Goal: Entertainment & Leisure: Browse casually

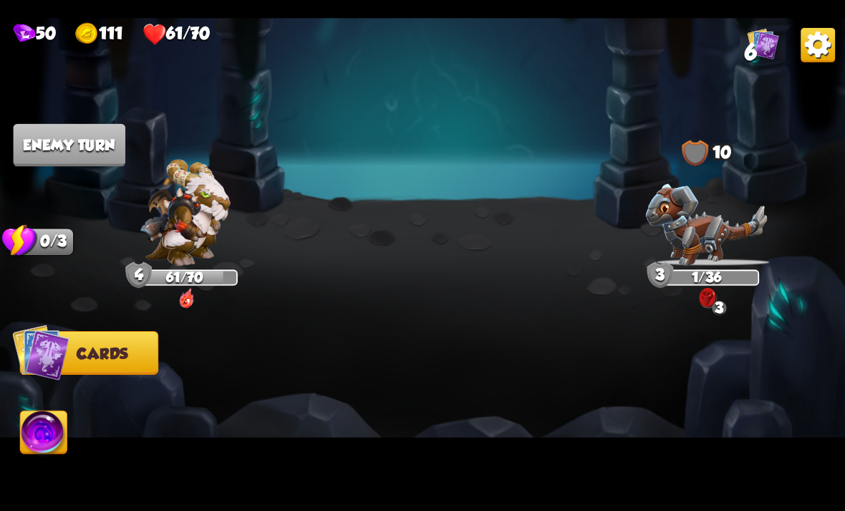
click at [37, 446] on img at bounding box center [44, 434] width 47 height 47
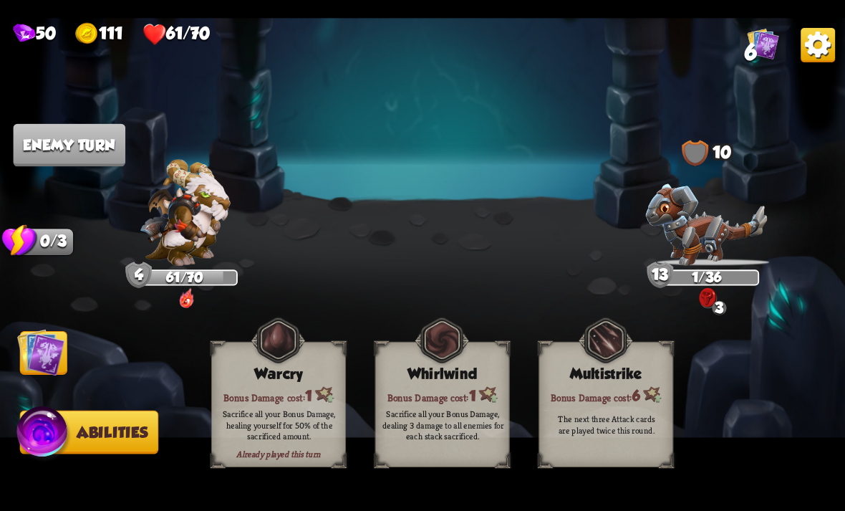
click at [34, 351] on img at bounding box center [40, 351] width 47 height 47
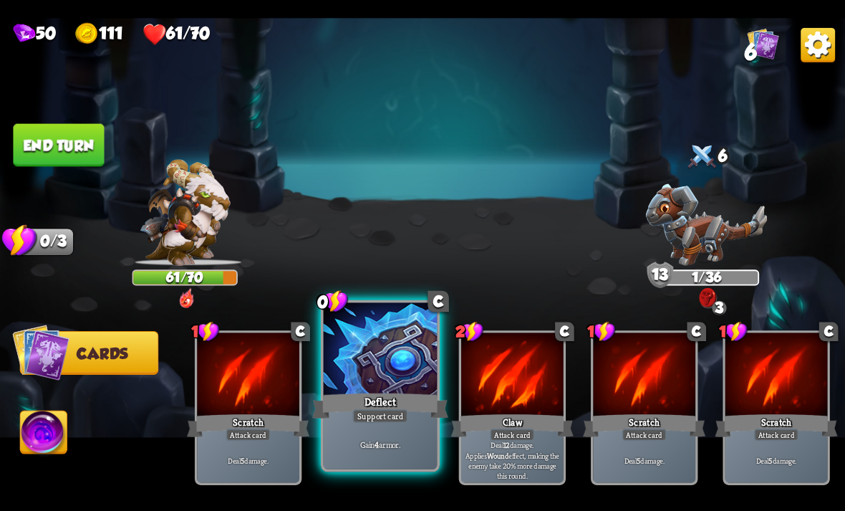
click at [392, 396] on div "Deflect" at bounding box center [380, 405] width 136 height 30
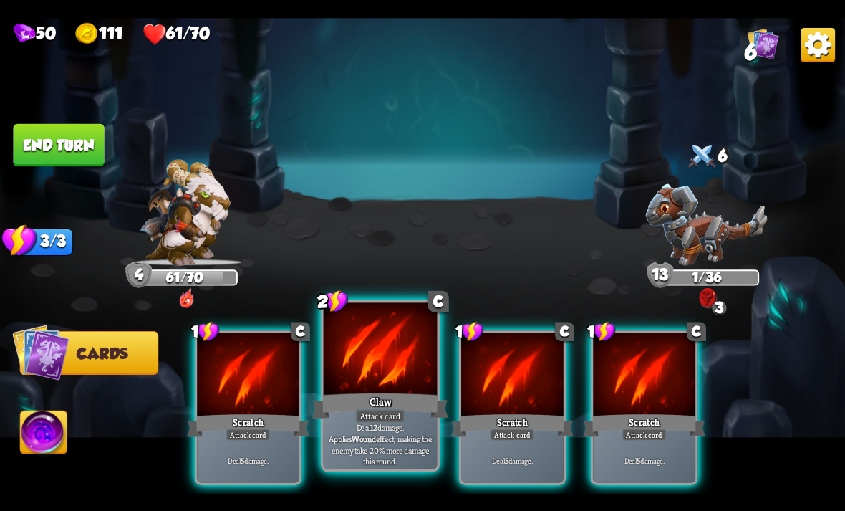
click at [393, 400] on div "Claw" at bounding box center [380, 405] width 136 height 30
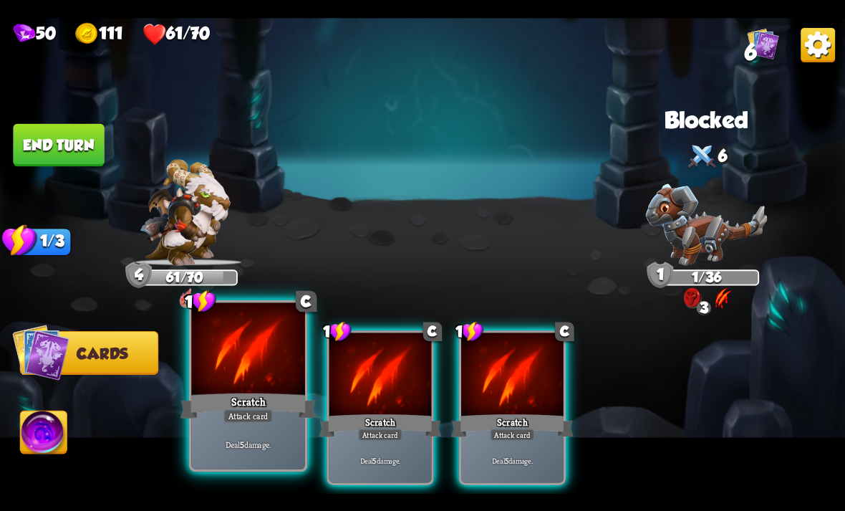
click at [215, 426] on div "Deal 5 damage." at bounding box center [248, 443] width 114 height 49
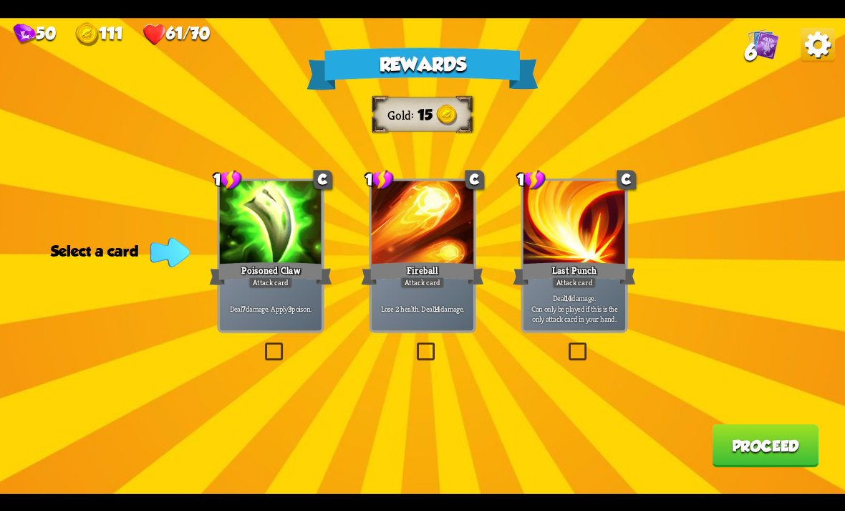
click at [762, 443] on button "Proceed" at bounding box center [765, 445] width 107 height 43
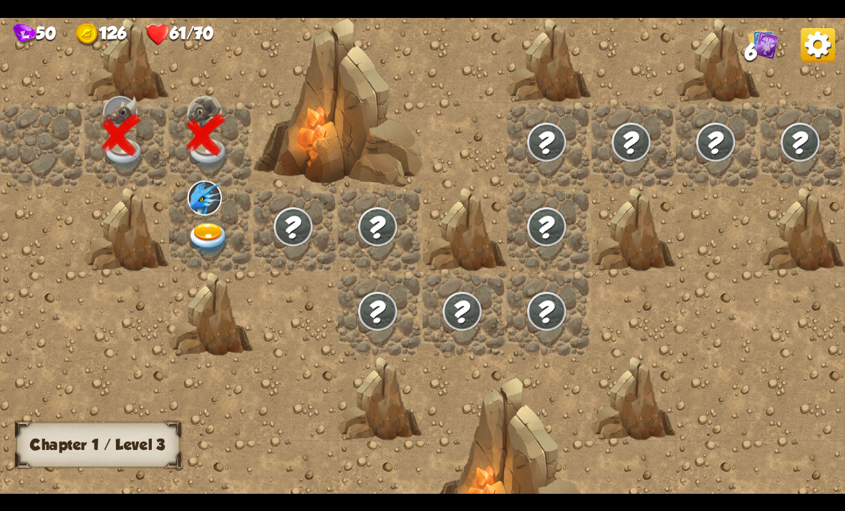
click at [203, 226] on img at bounding box center [209, 238] width 42 height 33
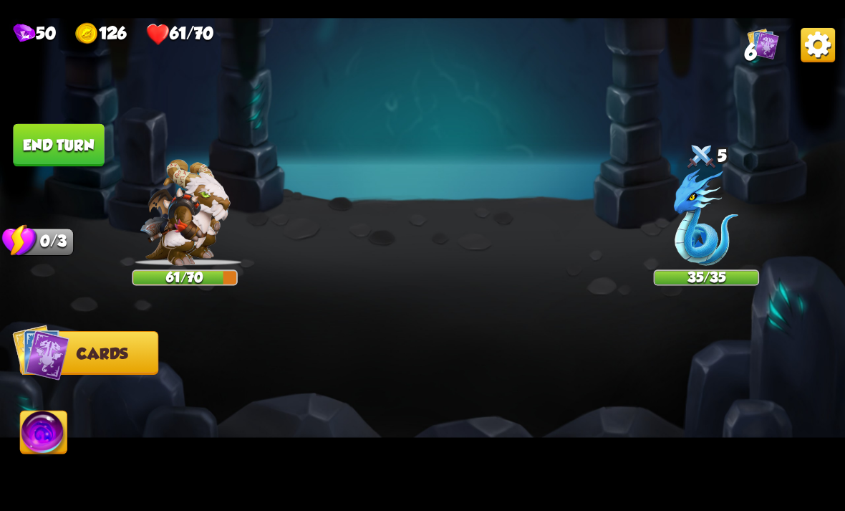
click at [775, 28] on img at bounding box center [764, 43] width 32 height 32
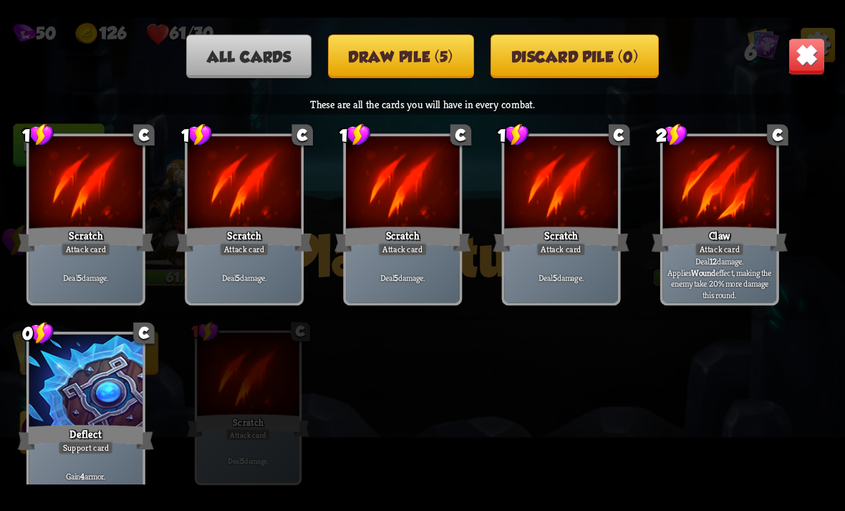
click at [799, 38] on img at bounding box center [807, 55] width 37 height 37
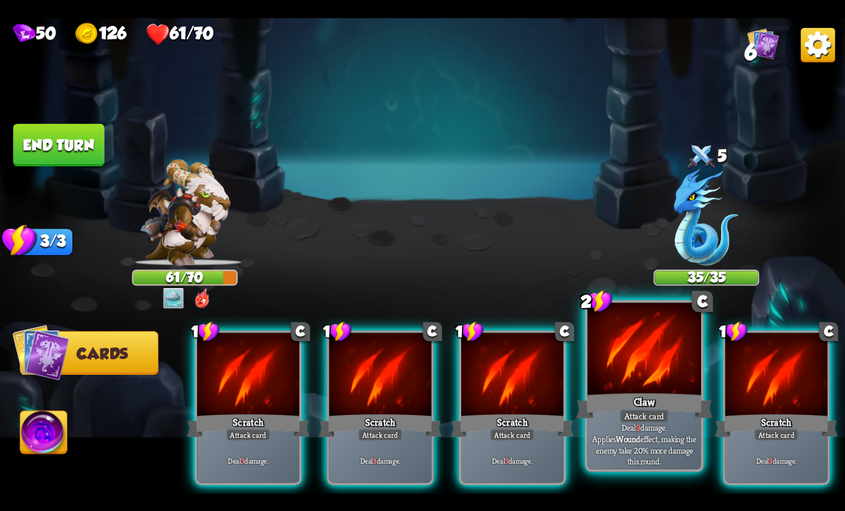
click at [641, 357] on div at bounding box center [644, 350] width 114 height 96
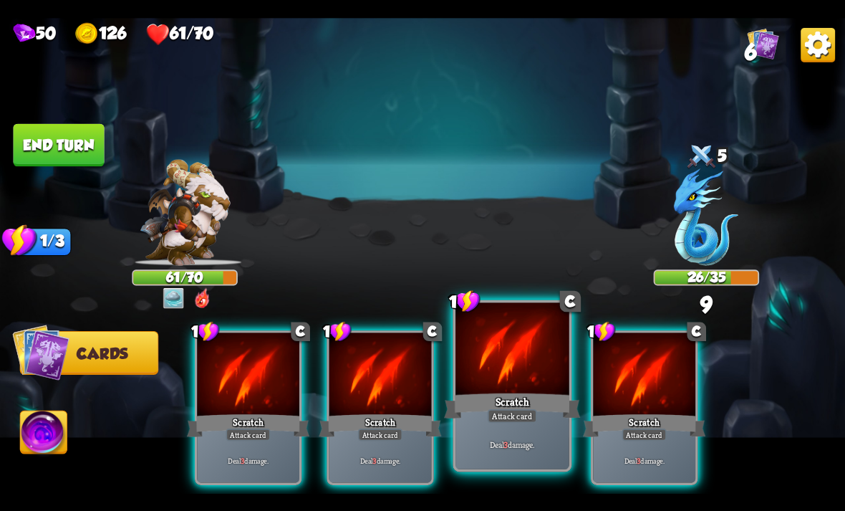
click at [491, 400] on div "Scratch" at bounding box center [512, 405] width 136 height 30
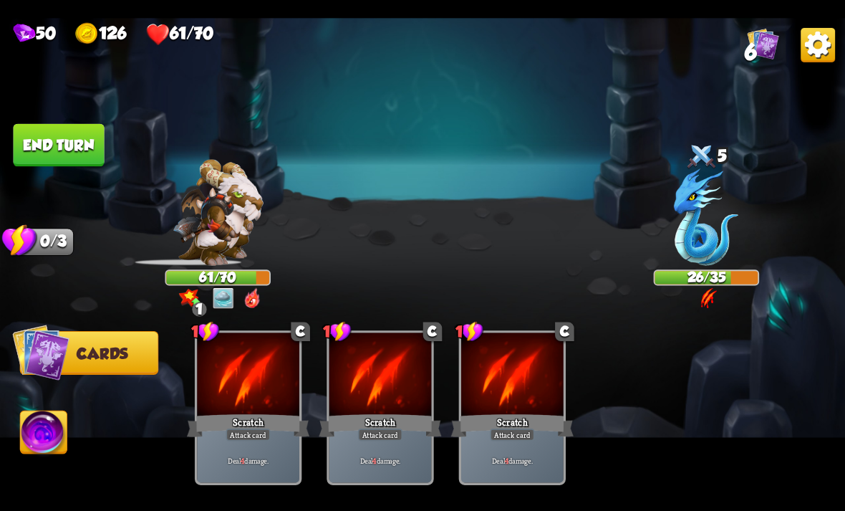
click at [33, 435] on img at bounding box center [44, 434] width 47 height 47
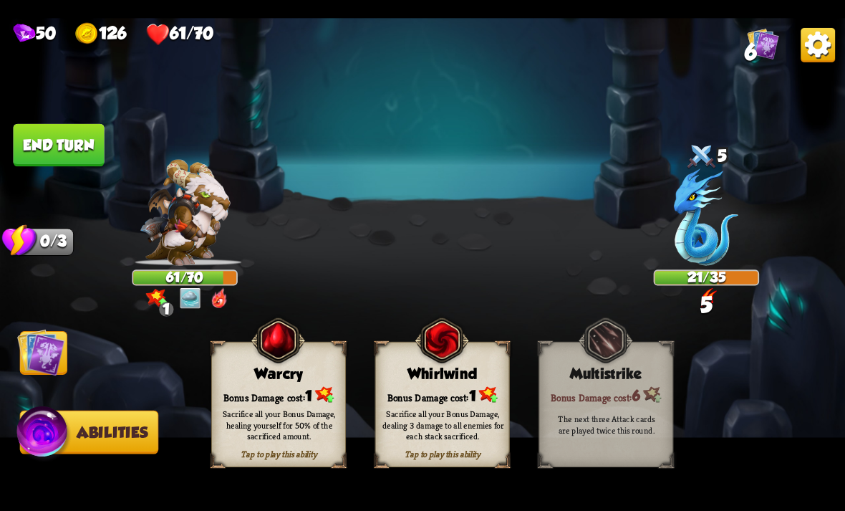
click at [44, 432] on img at bounding box center [44, 434] width 57 height 57
click at [47, 128] on button "End turn" at bounding box center [58, 144] width 91 height 43
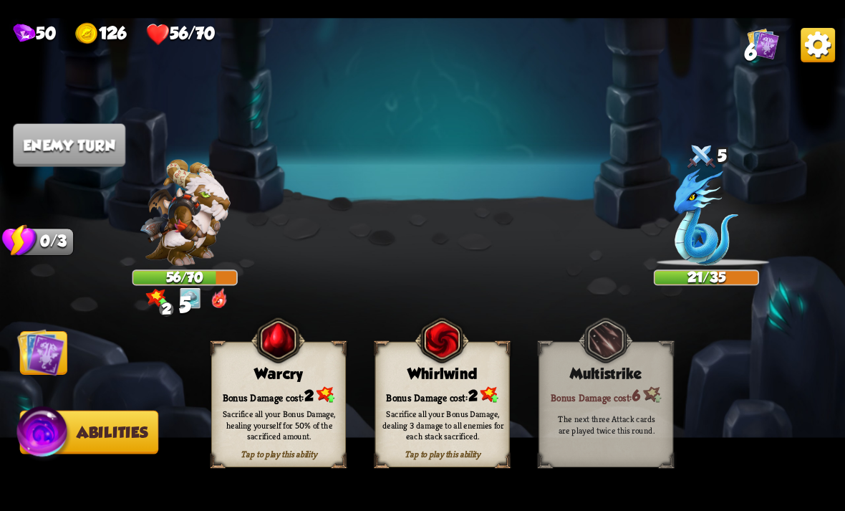
click at [19, 343] on img at bounding box center [40, 351] width 47 height 47
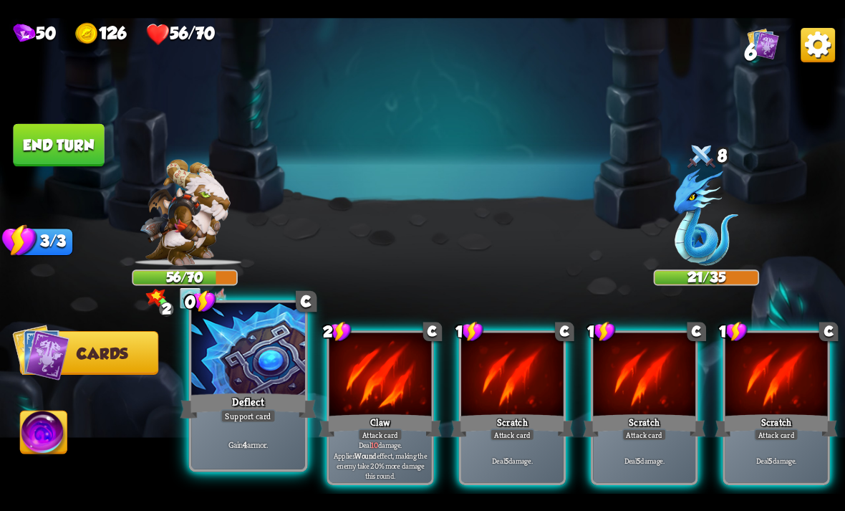
click at [234, 410] on div "Support card" at bounding box center [248, 415] width 55 height 14
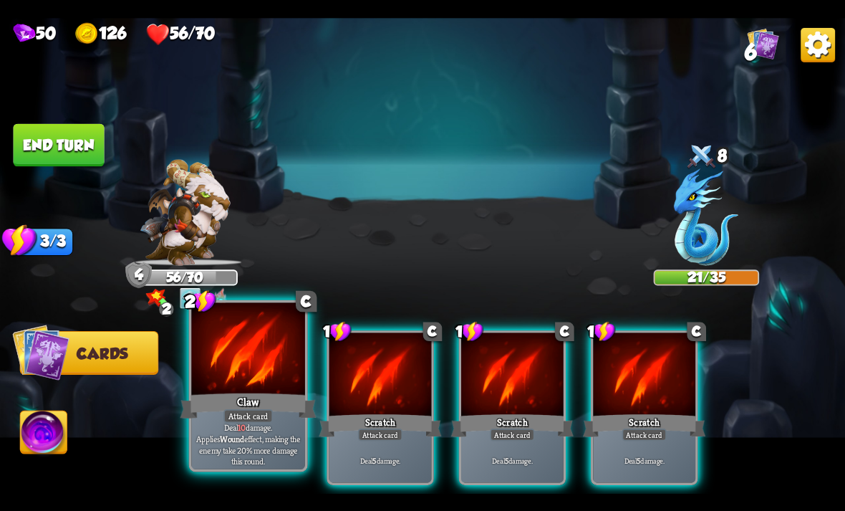
click at [218, 390] on div at bounding box center [248, 350] width 114 height 96
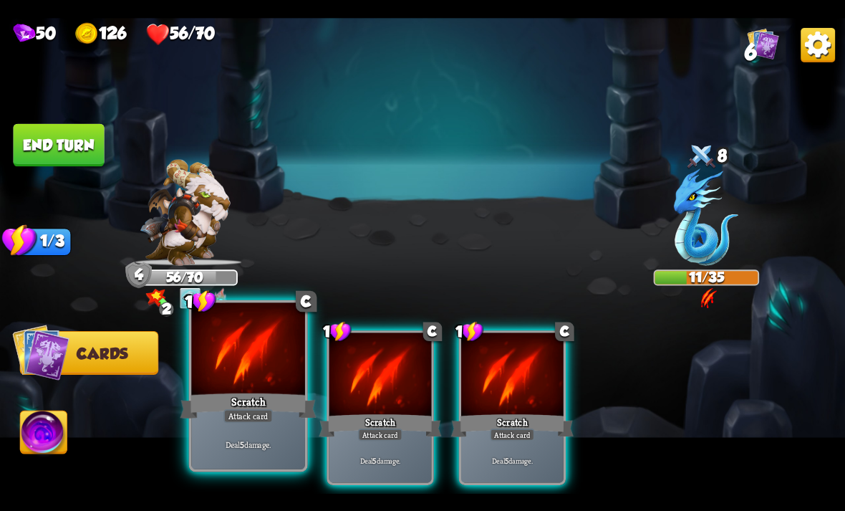
click at [219, 391] on div "Scratch" at bounding box center [248, 405] width 136 height 30
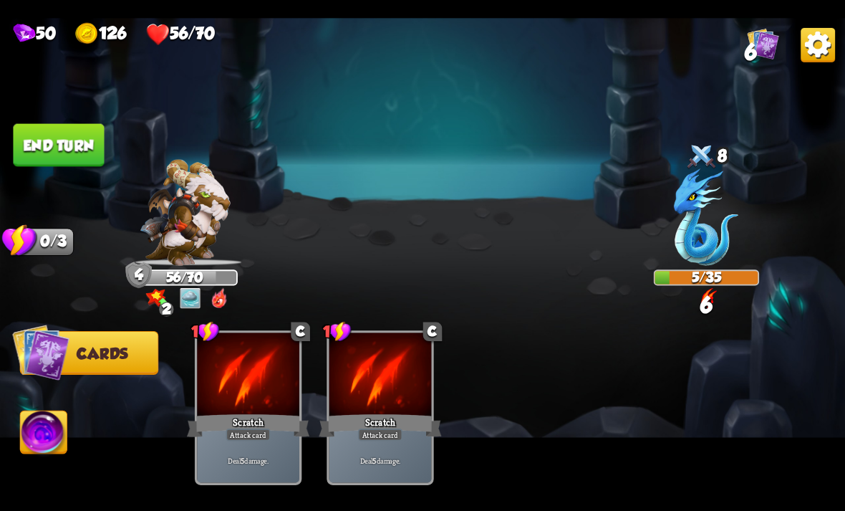
click at [61, 426] on img at bounding box center [44, 434] width 47 height 47
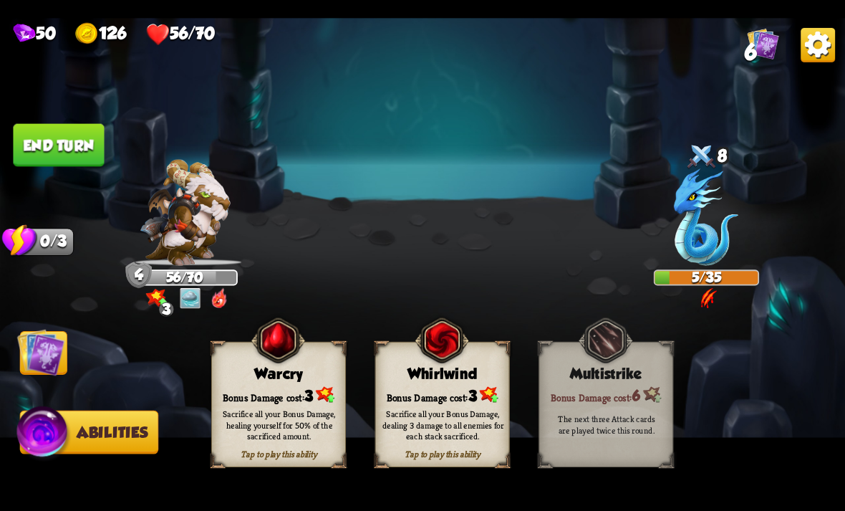
click at [479, 408] on div "Sacrifice all your Bonus Damage, dealing 3 damage to all enemies for each stack…" at bounding box center [444, 425] width 122 height 34
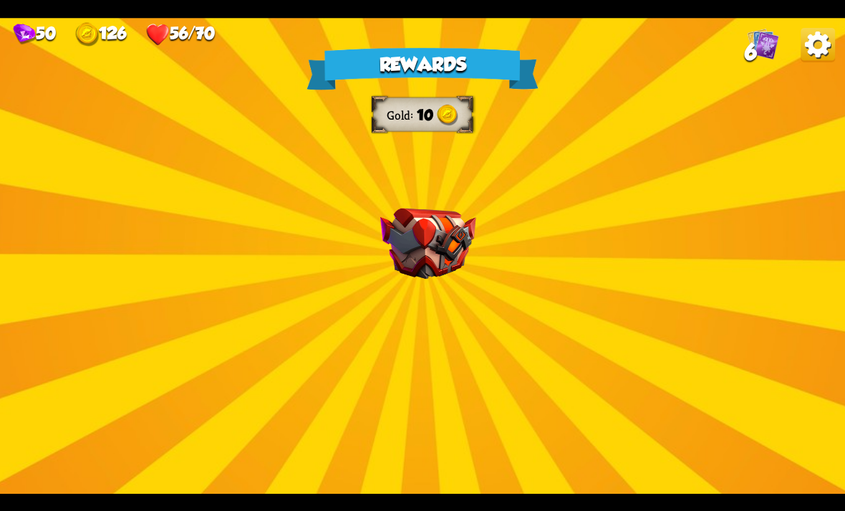
click at [607, 370] on div "Rewards Gold 10 Select a card 1 C Riposte Attack card Deal 5 damage. If the ene…" at bounding box center [422, 256] width 845 height 476
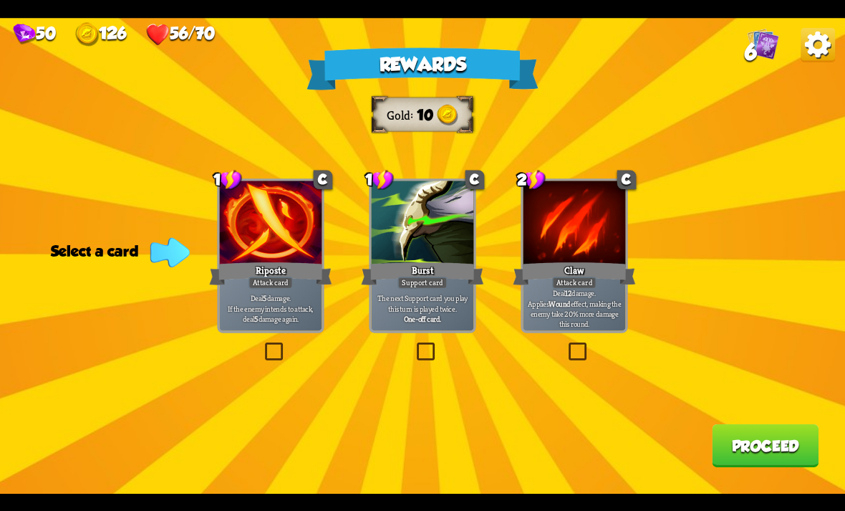
click at [246, 297] on p "Deal 5 damage. If the enemy intends to attack, deal 5 damage again." at bounding box center [270, 308] width 97 height 30
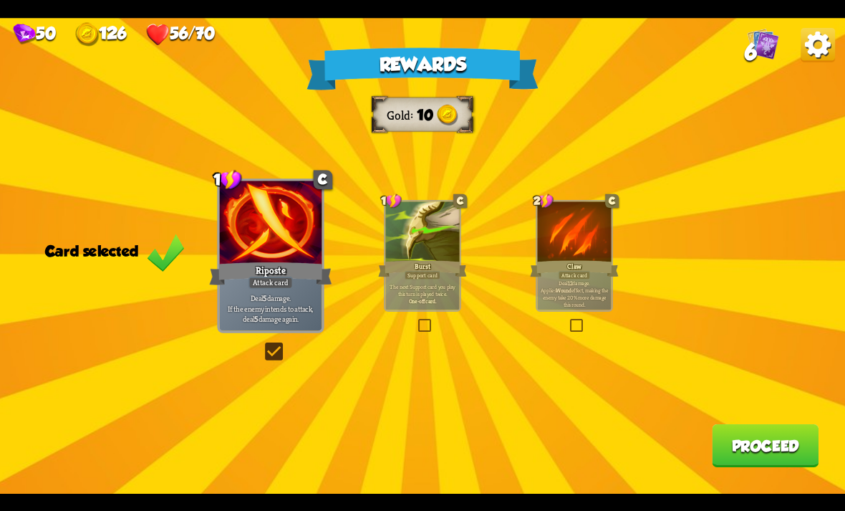
click at [752, 438] on button "Proceed" at bounding box center [765, 445] width 107 height 43
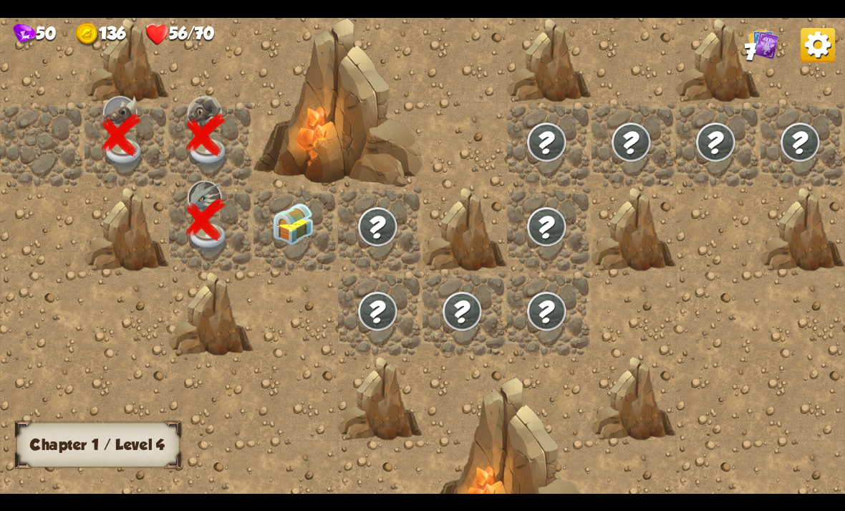
click at [278, 226] on img at bounding box center [293, 224] width 42 height 42
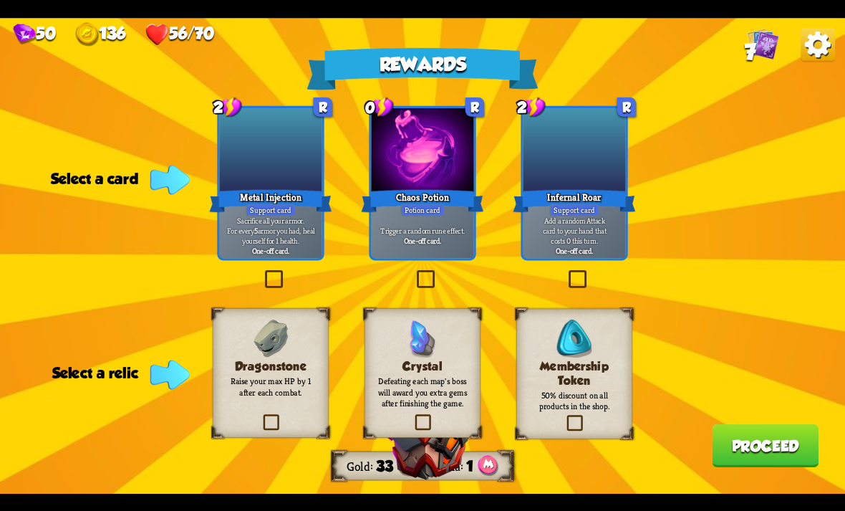
click at [575, 354] on img at bounding box center [574, 338] width 34 height 38
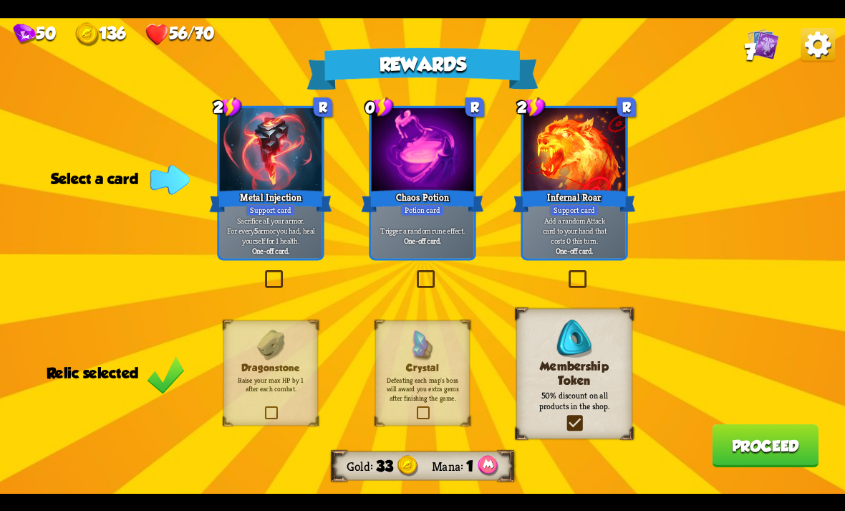
click at [397, 181] on div at bounding box center [423, 151] width 102 height 86
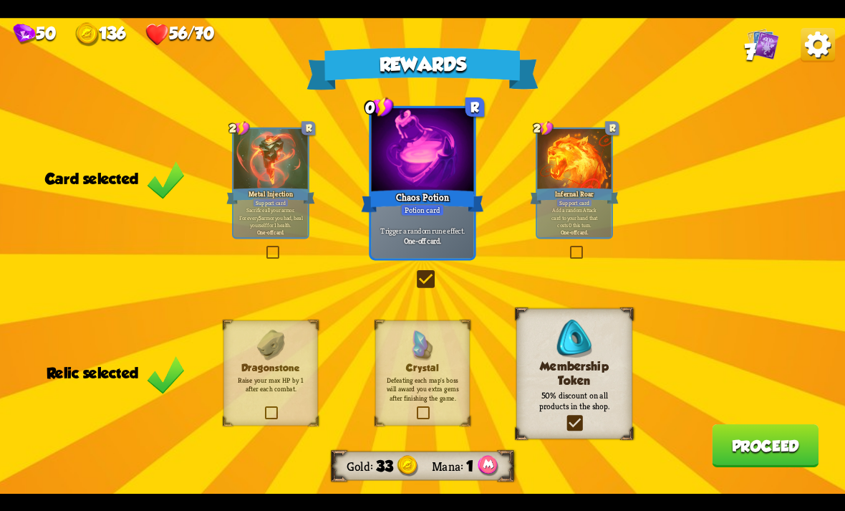
click at [775, 439] on button "Proceed" at bounding box center [765, 445] width 107 height 43
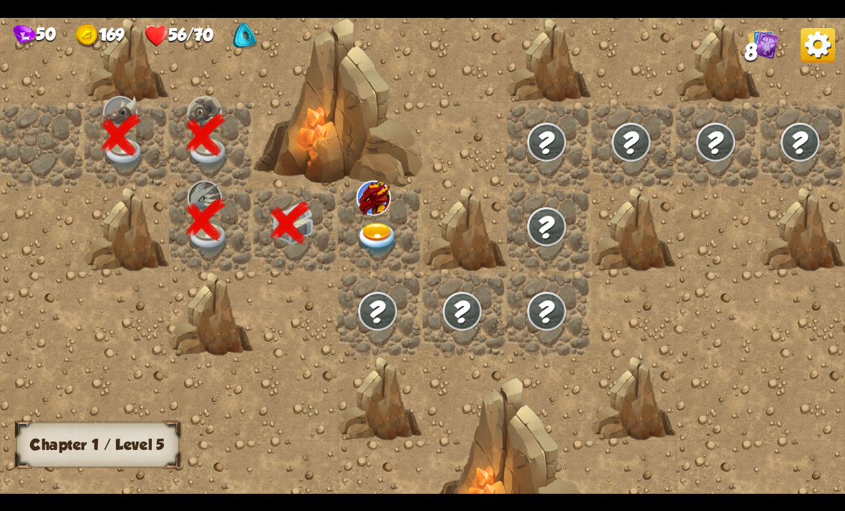
click at [378, 223] on img at bounding box center [378, 238] width 42 height 33
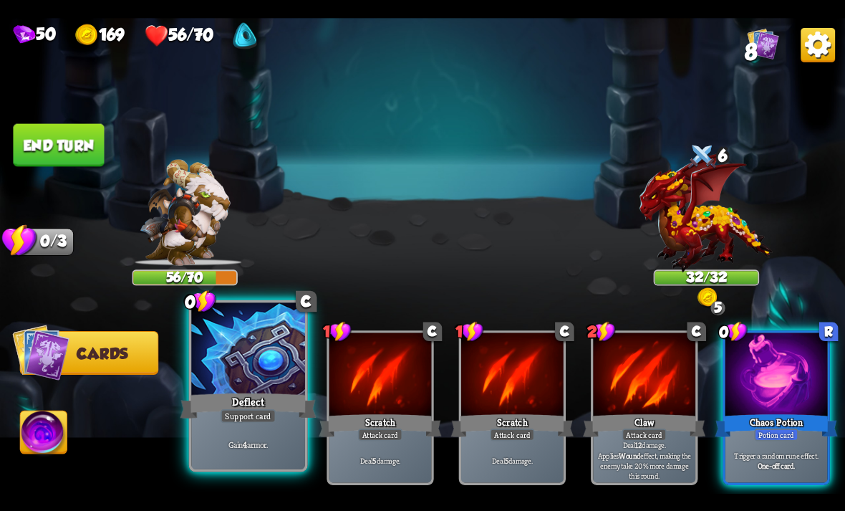
click at [248, 395] on div "Deflect" at bounding box center [248, 405] width 136 height 30
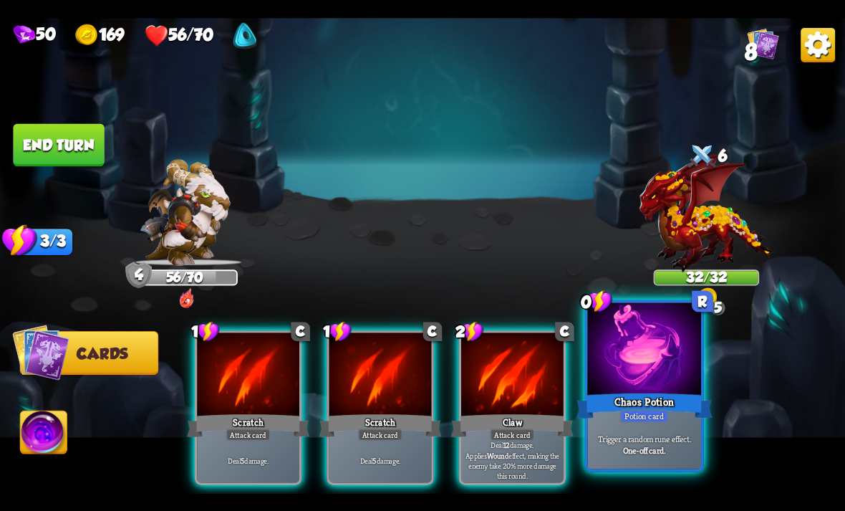
click at [643, 400] on div "Chaos Potion" at bounding box center [645, 405] width 136 height 30
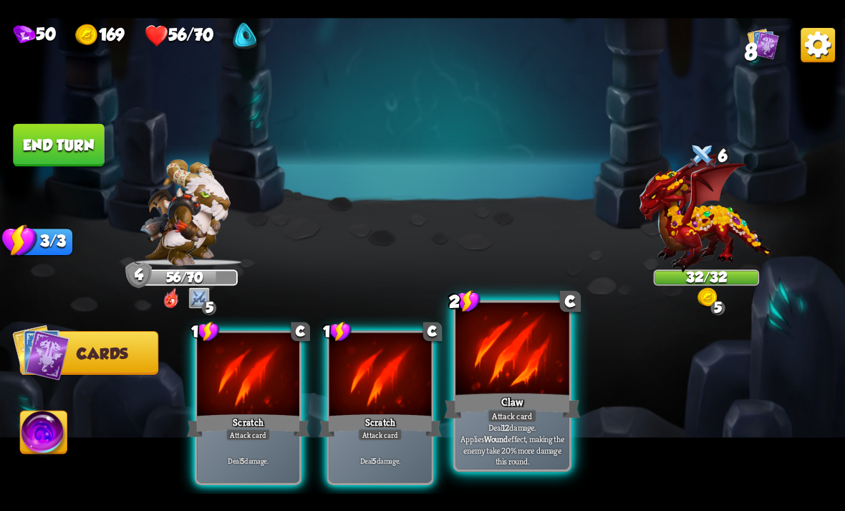
click at [529, 394] on div "Claw" at bounding box center [512, 405] width 136 height 30
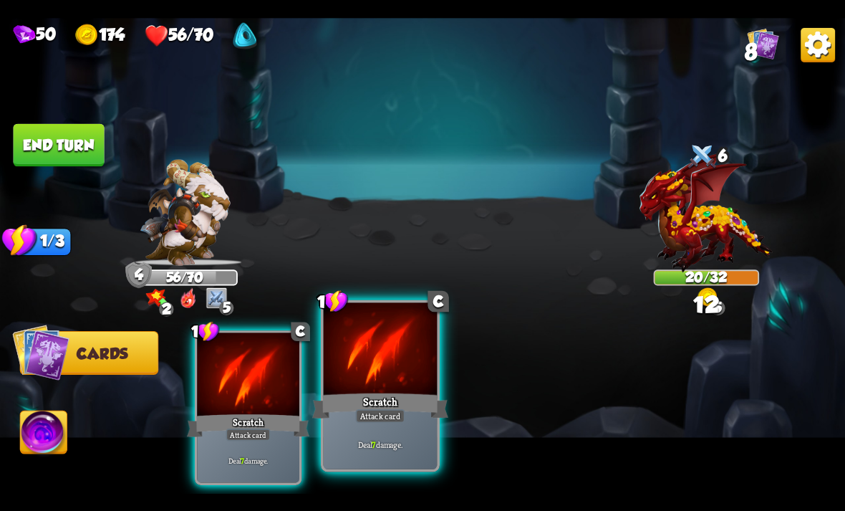
click at [367, 405] on div "Scratch" at bounding box center [380, 405] width 136 height 30
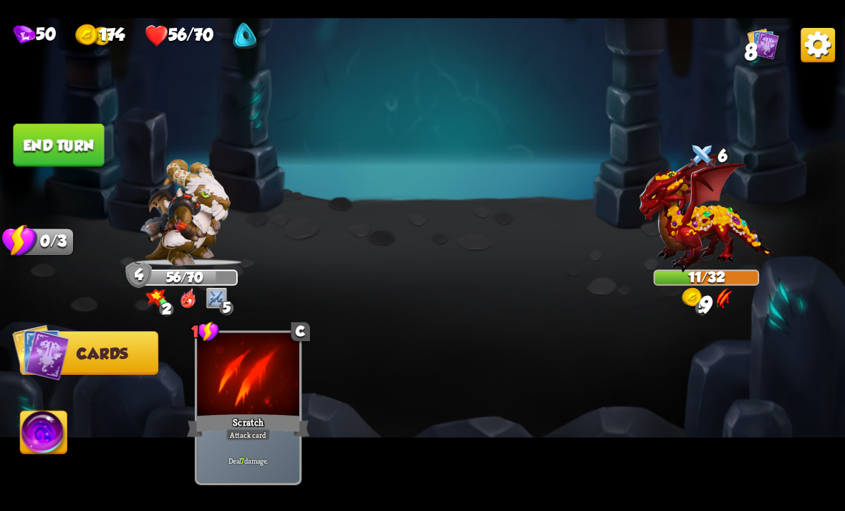
click at [24, 431] on img at bounding box center [44, 434] width 47 height 47
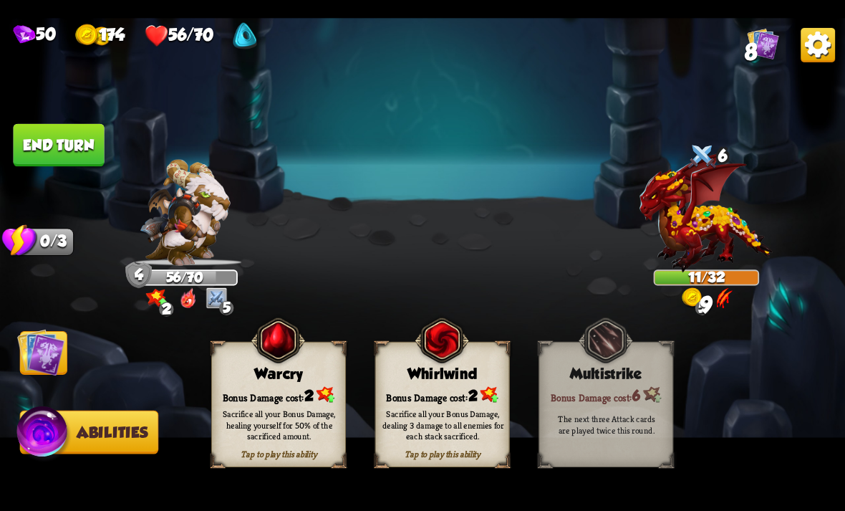
click at [34, 422] on img at bounding box center [44, 434] width 57 height 57
click at [270, 368] on img at bounding box center [278, 339] width 54 height 55
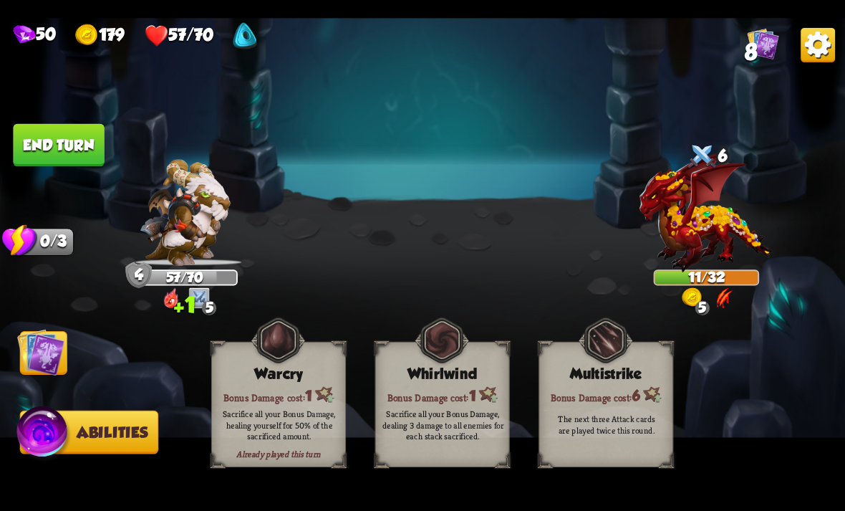
click at [64, 137] on button "End turn" at bounding box center [58, 144] width 91 height 43
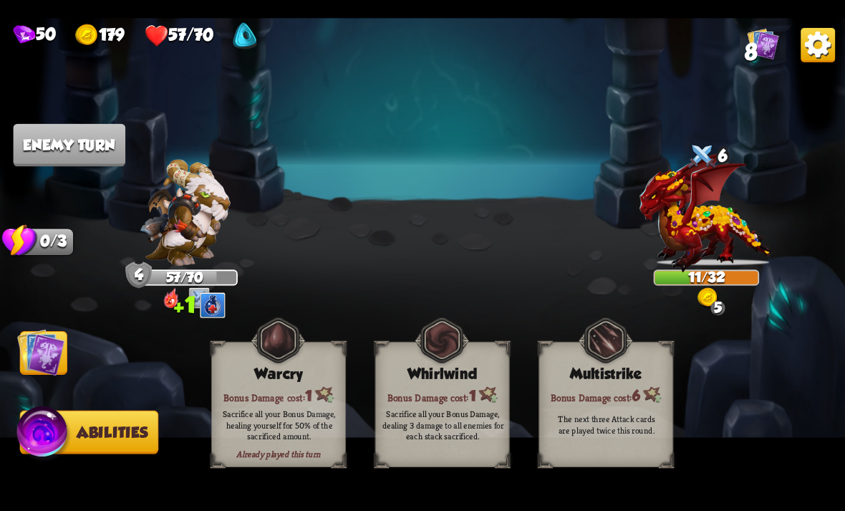
click at [49, 346] on img at bounding box center [40, 351] width 47 height 47
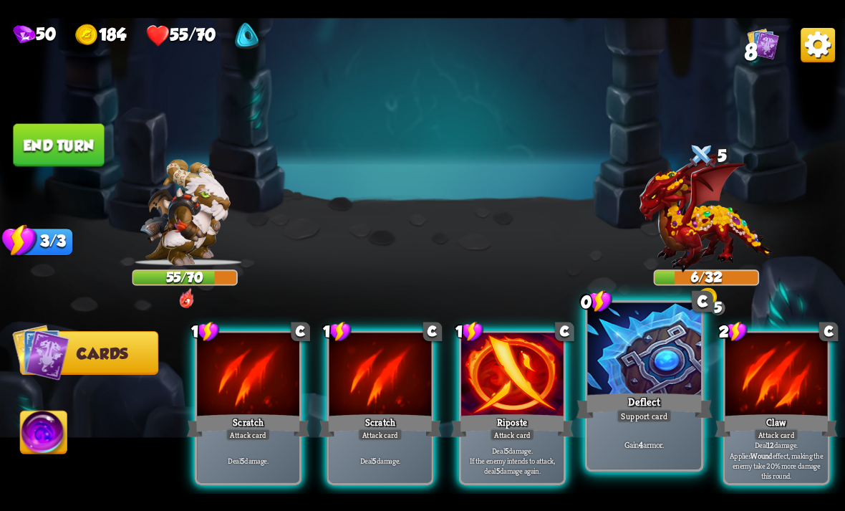
click at [663, 340] on div at bounding box center [644, 350] width 114 height 96
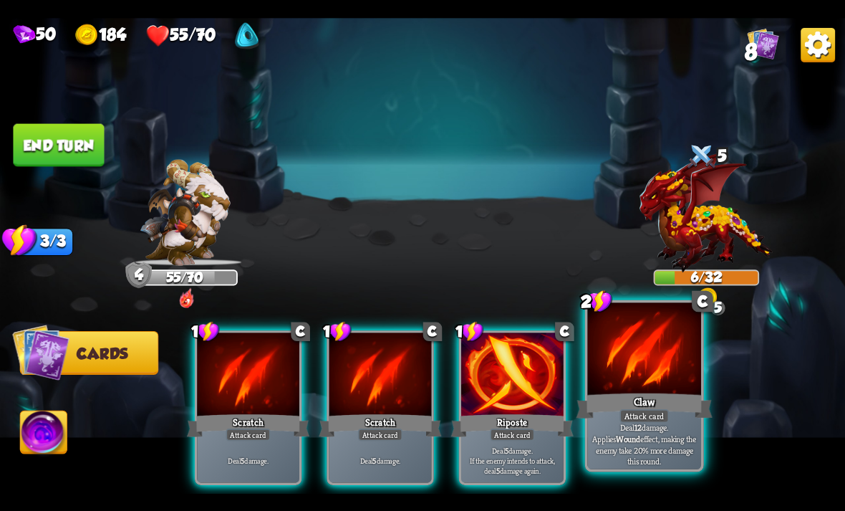
click at [638, 340] on div at bounding box center [644, 350] width 114 height 96
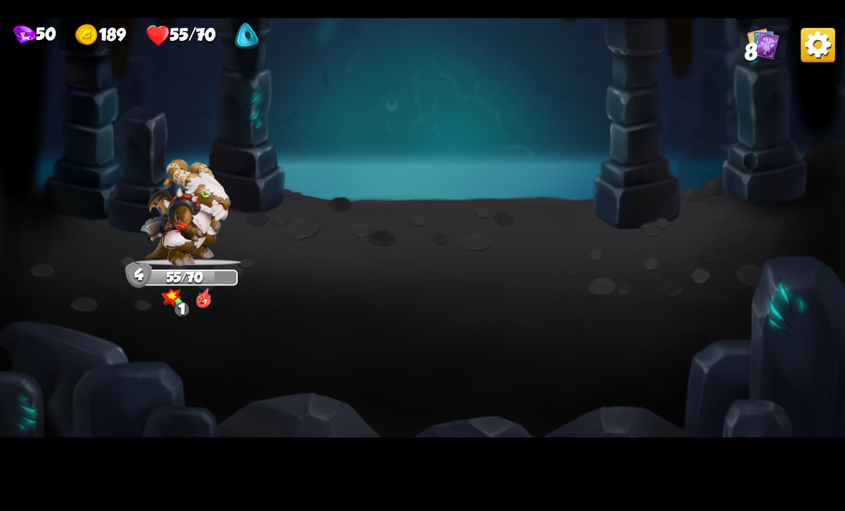
click at [769, 299] on img at bounding box center [422, 256] width 845 height 476
click at [785, 289] on img at bounding box center [422, 256] width 845 height 476
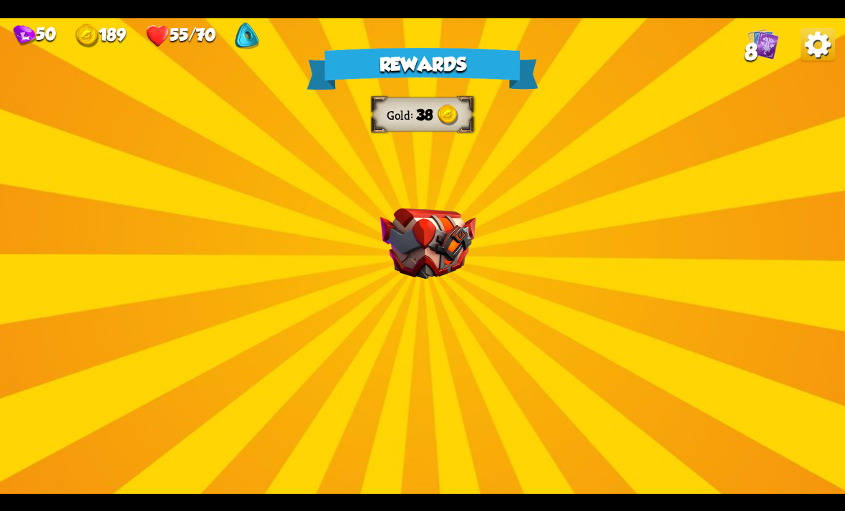
click at [775, 292] on div "Rewards Gold 38 Select a card 3 C Maul Attack card Deal 20 damage. 2 C Tactical…" at bounding box center [422, 256] width 845 height 476
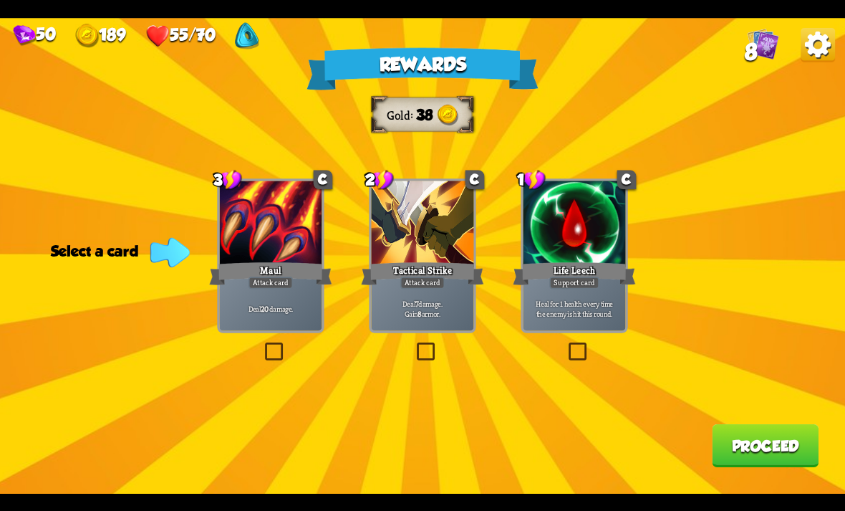
click at [420, 313] on b "8" at bounding box center [420, 313] width 4 height 10
click at [777, 448] on button "Proceed" at bounding box center [765, 445] width 107 height 43
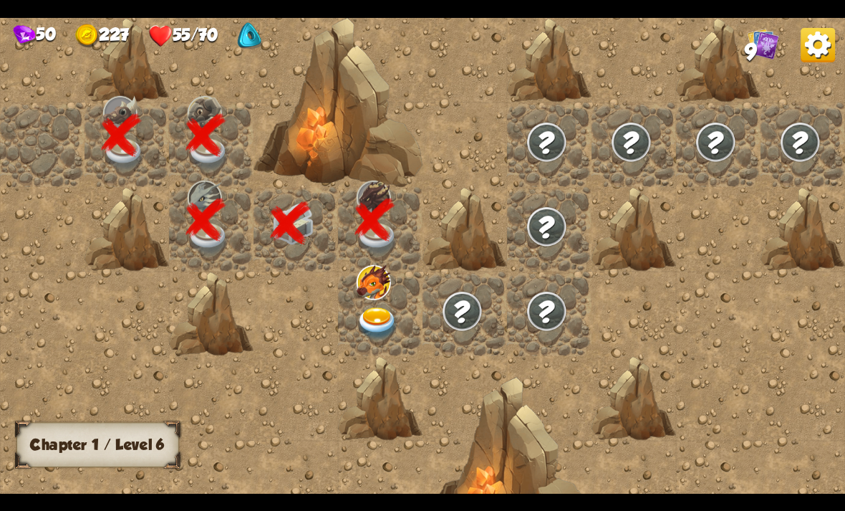
click at [353, 312] on div at bounding box center [380, 314] width 85 height 85
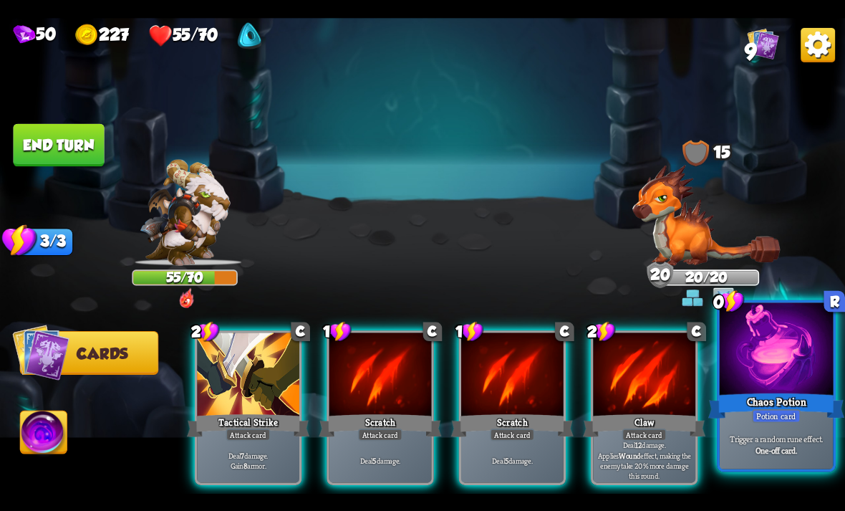
click at [751, 365] on div at bounding box center [777, 350] width 114 height 96
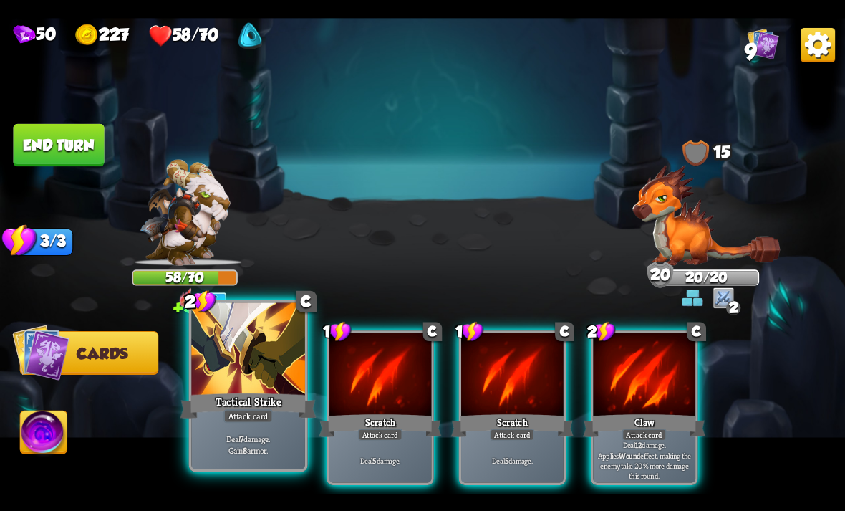
click at [251, 365] on div at bounding box center [248, 350] width 114 height 96
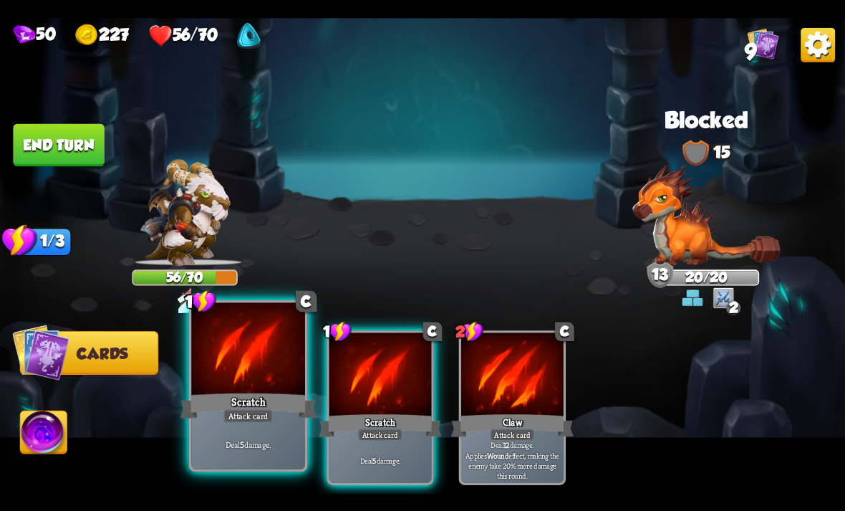
click at [250, 361] on div at bounding box center [248, 350] width 114 height 96
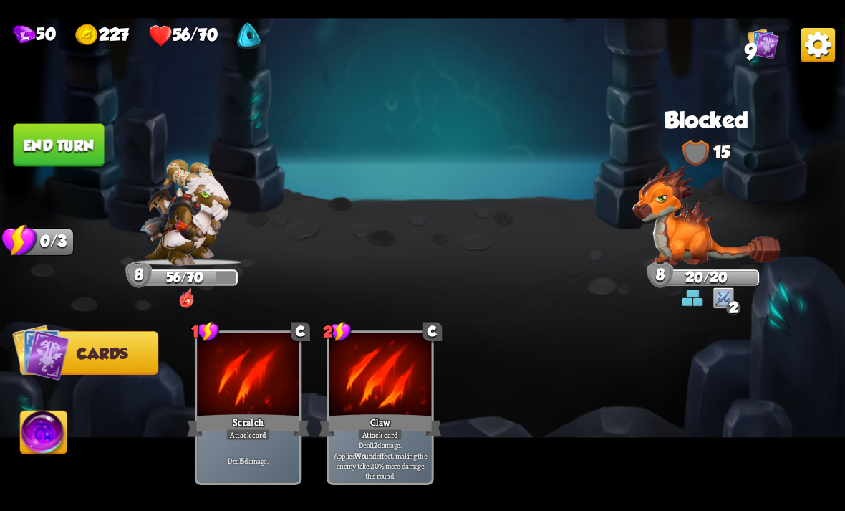
click at [60, 133] on button "End turn" at bounding box center [58, 144] width 91 height 43
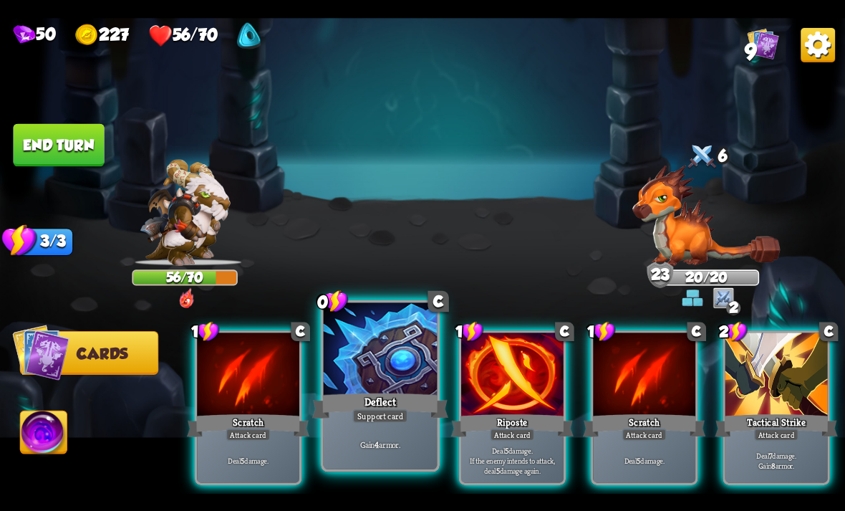
click at [366, 424] on div "Gain 4 armor." at bounding box center [381, 443] width 114 height 49
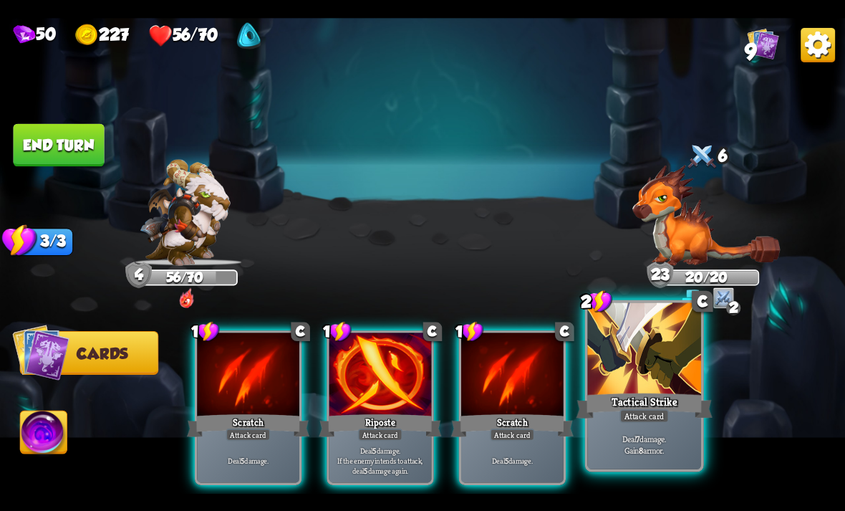
click at [663, 381] on div at bounding box center [644, 350] width 114 height 96
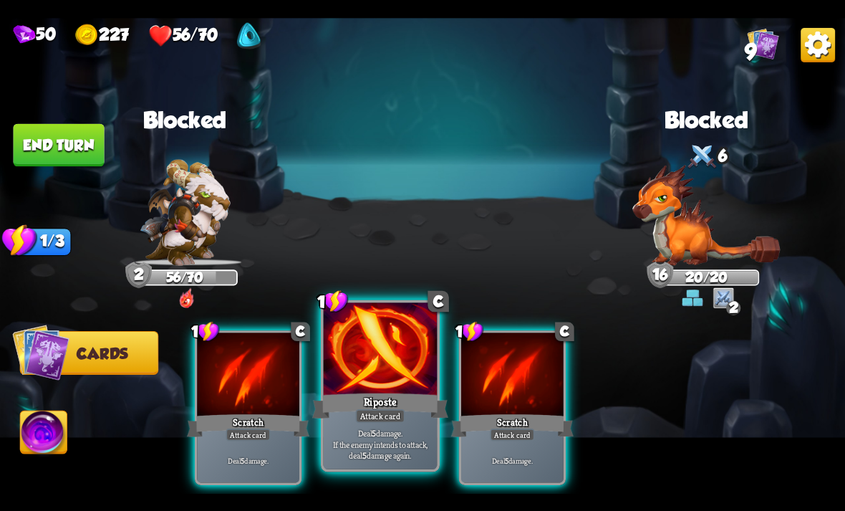
click at [360, 403] on div "Riposte" at bounding box center [380, 405] width 136 height 30
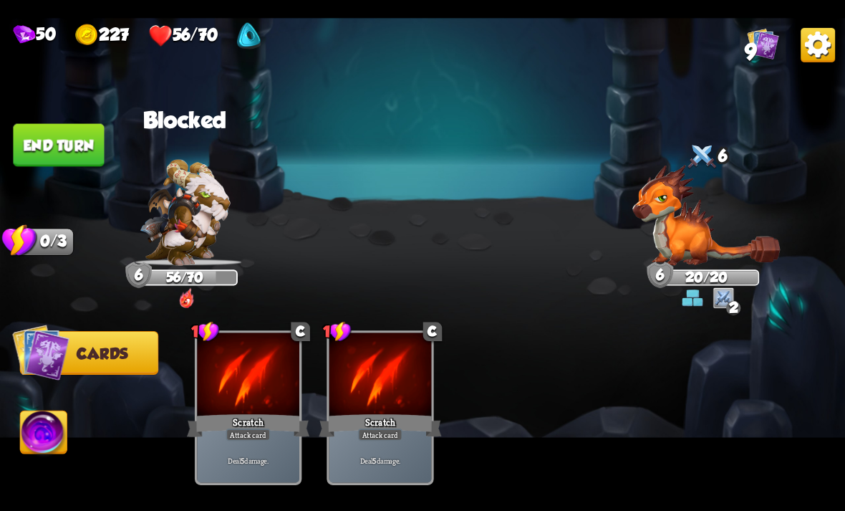
click at [52, 143] on button "End turn" at bounding box center [58, 144] width 91 height 43
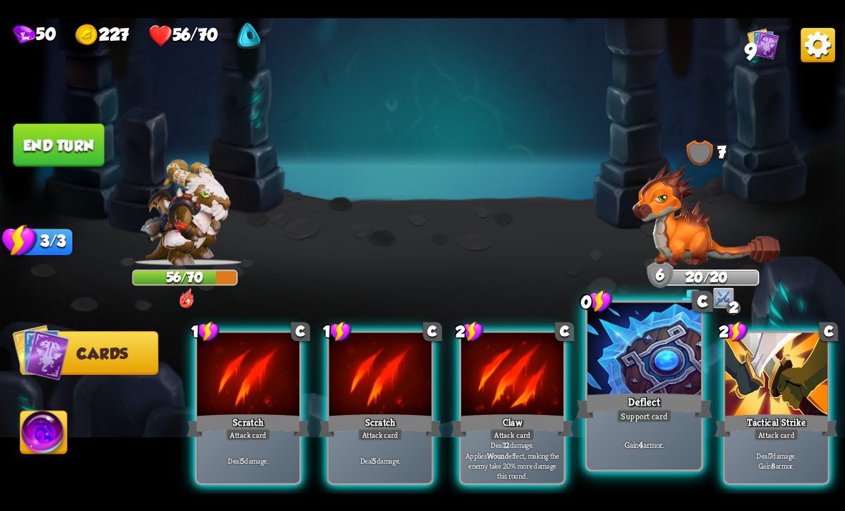
click at [651, 368] on div at bounding box center [644, 350] width 114 height 96
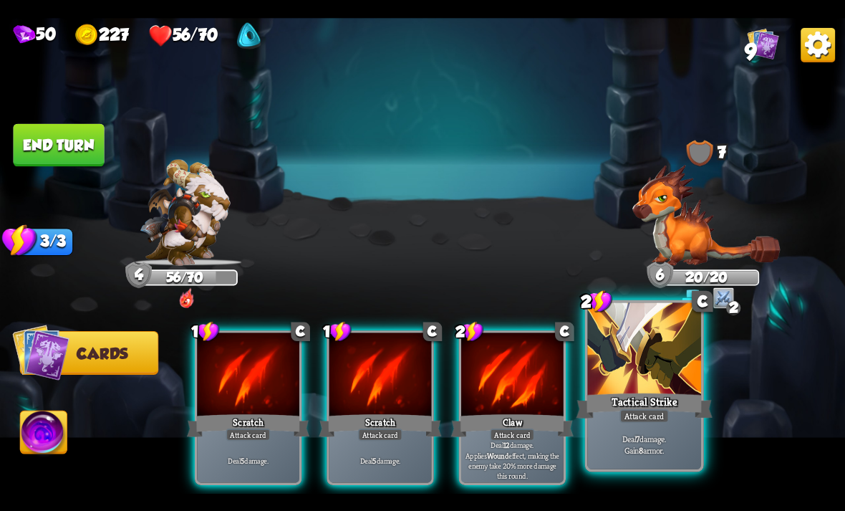
click at [657, 372] on div at bounding box center [644, 350] width 114 height 96
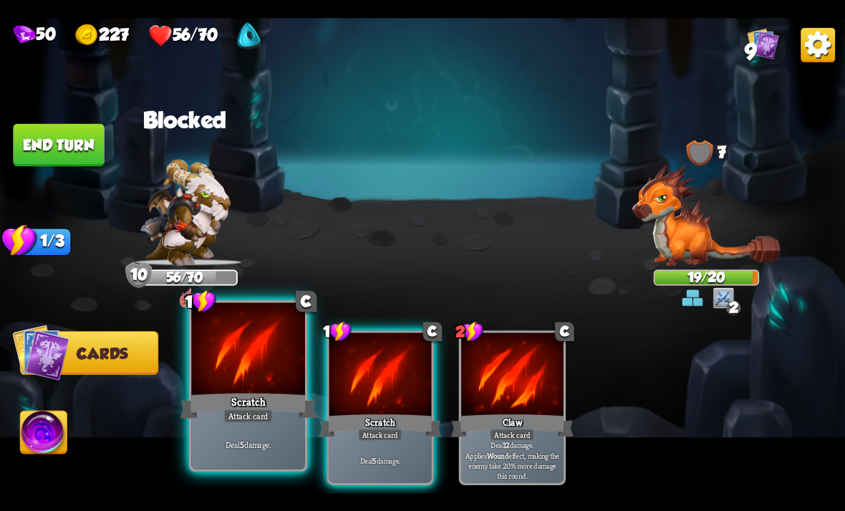
click at [251, 370] on div at bounding box center [248, 350] width 114 height 96
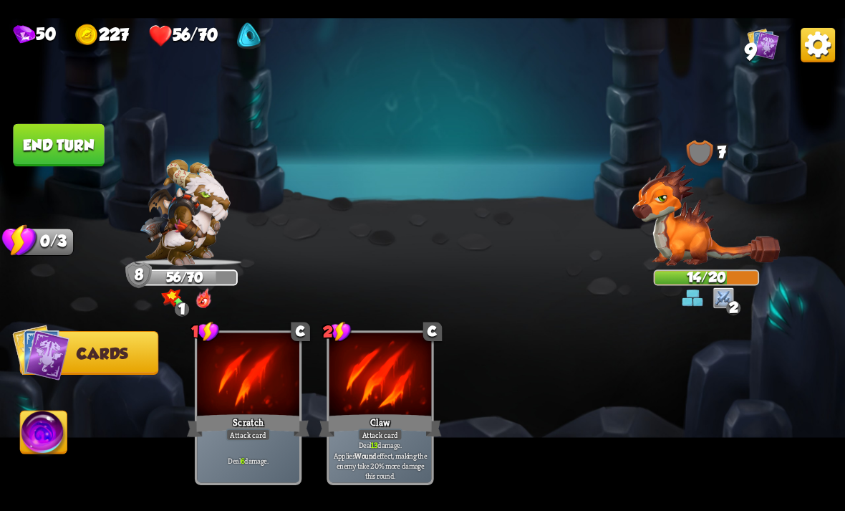
click at [50, 133] on button "End turn" at bounding box center [58, 144] width 91 height 43
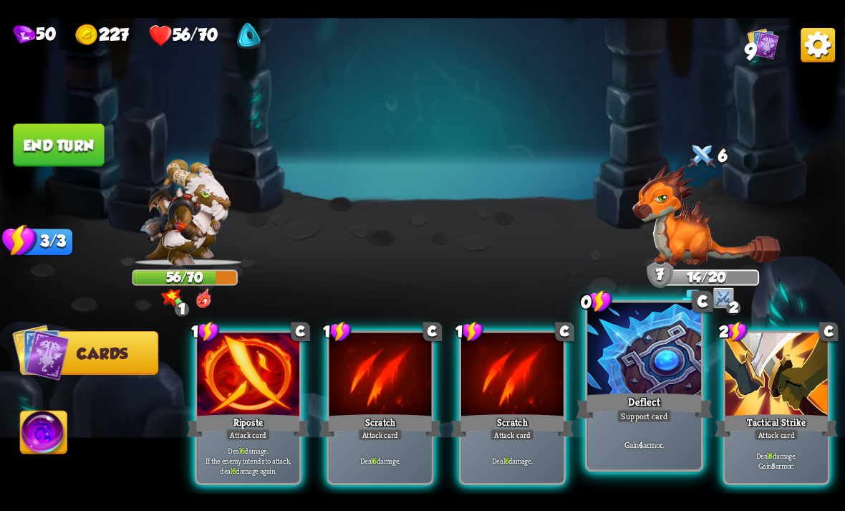
click at [664, 376] on div at bounding box center [644, 350] width 114 height 96
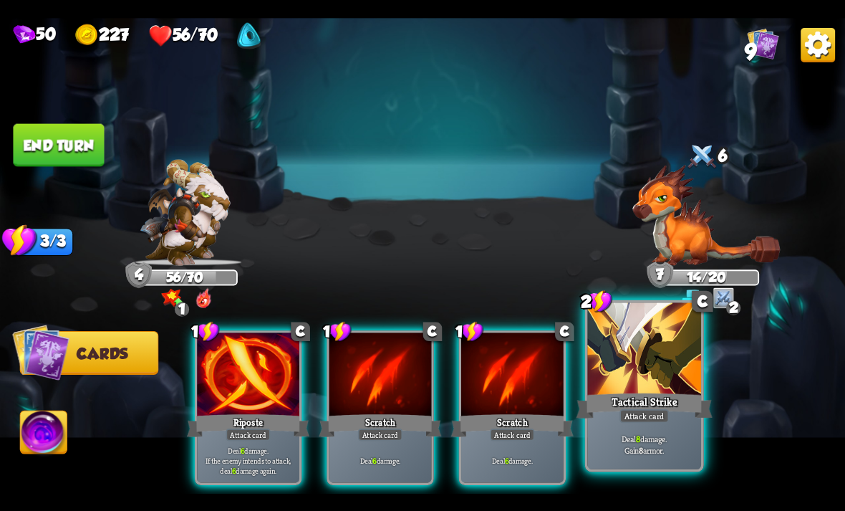
click at [649, 371] on div at bounding box center [644, 350] width 114 height 96
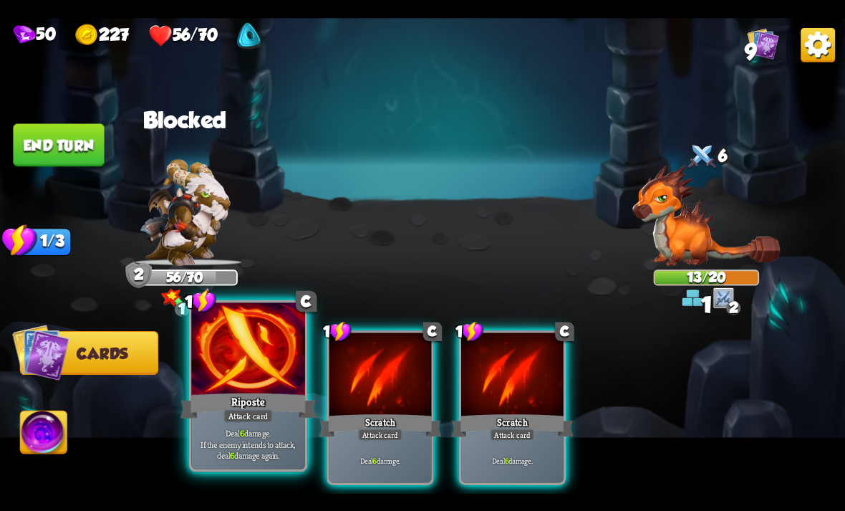
click at [224, 395] on div "Riposte" at bounding box center [248, 405] width 136 height 30
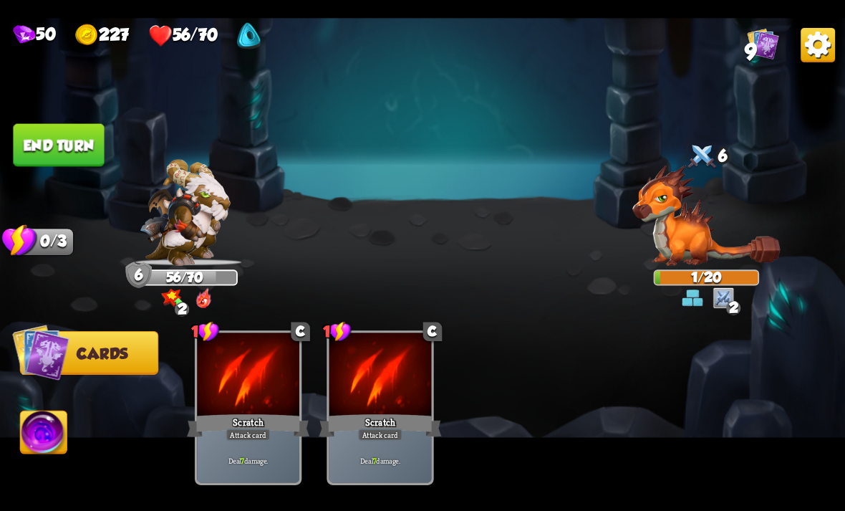
click at [47, 423] on img at bounding box center [44, 434] width 47 height 47
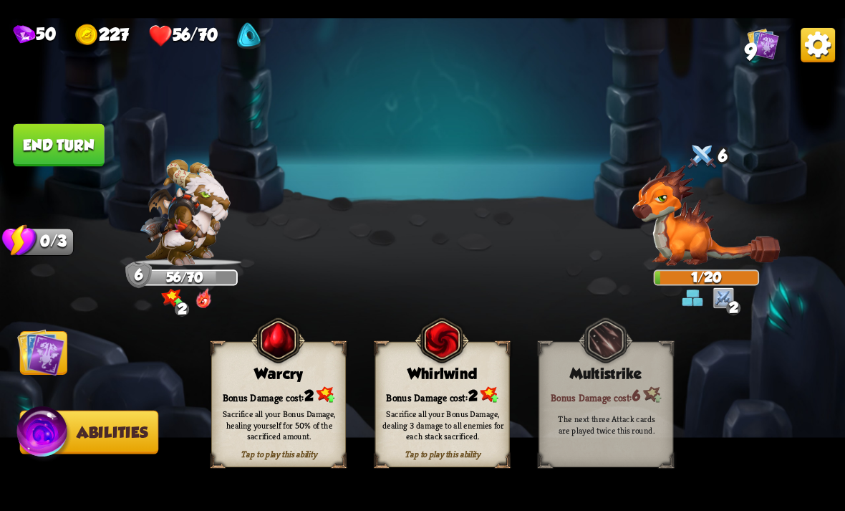
click at [259, 406] on div "Sacrifice all your Bonus Damage, healing yourself for 50% of the sacrificed amo…" at bounding box center [279, 424] width 135 height 53
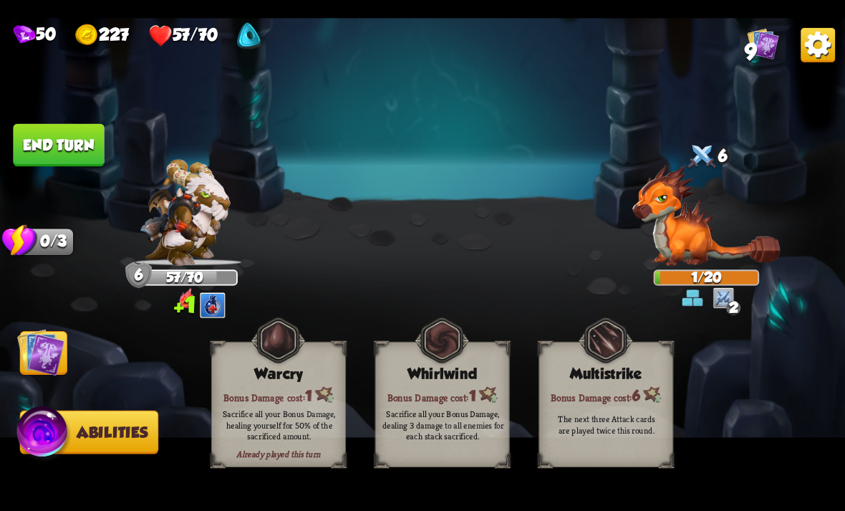
click at [58, 136] on button "End turn" at bounding box center [58, 144] width 91 height 43
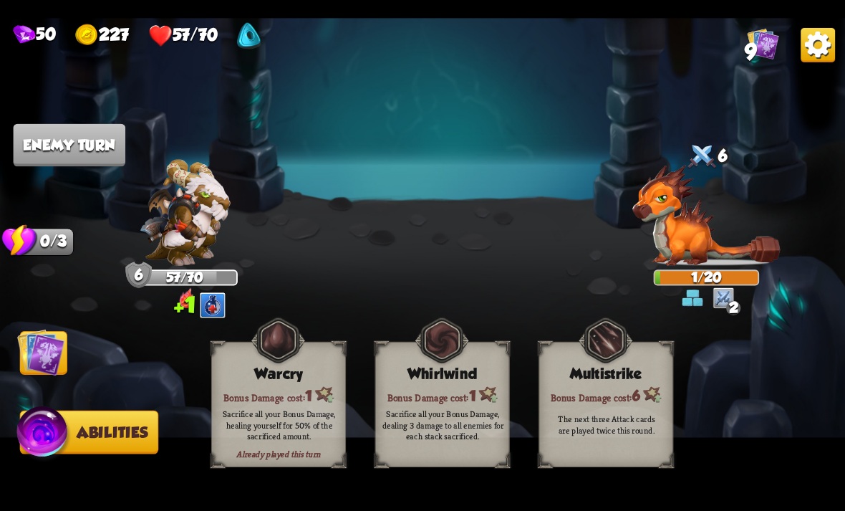
click at [37, 336] on img at bounding box center [40, 351] width 47 height 47
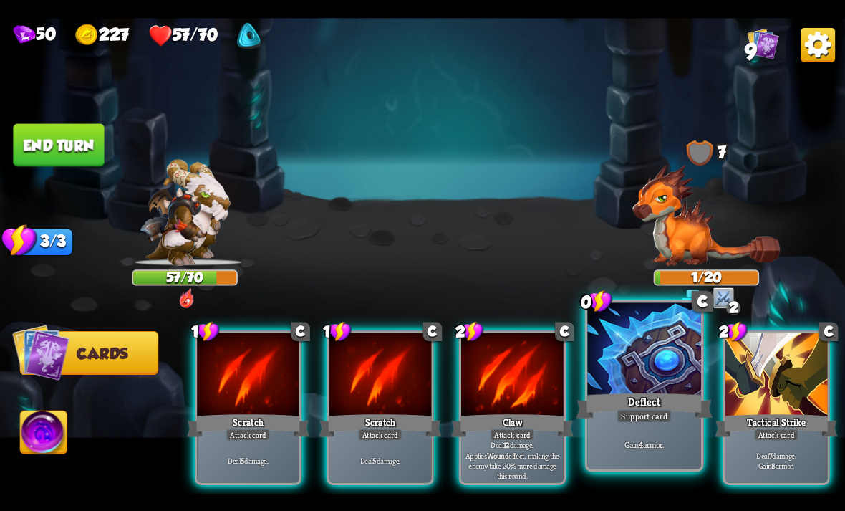
click at [653, 413] on div "Support card" at bounding box center [644, 415] width 55 height 14
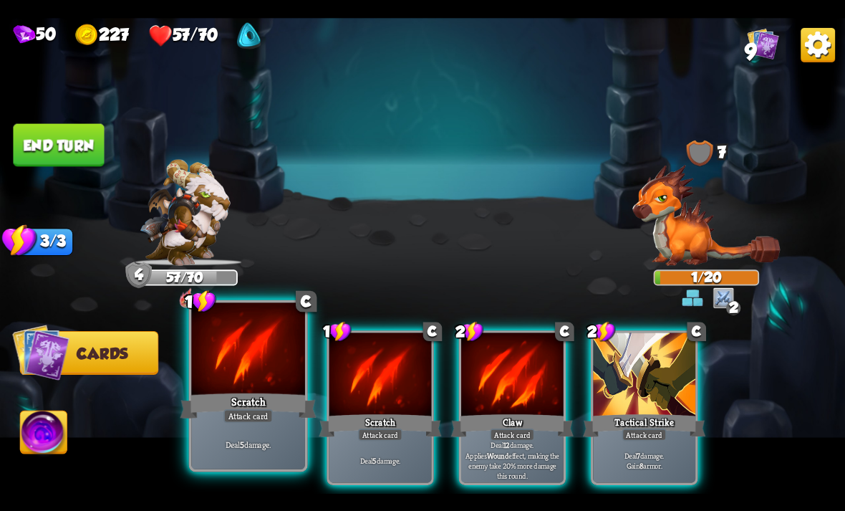
click at [267, 376] on div at bounding box center [248, 350] width 114 height 96
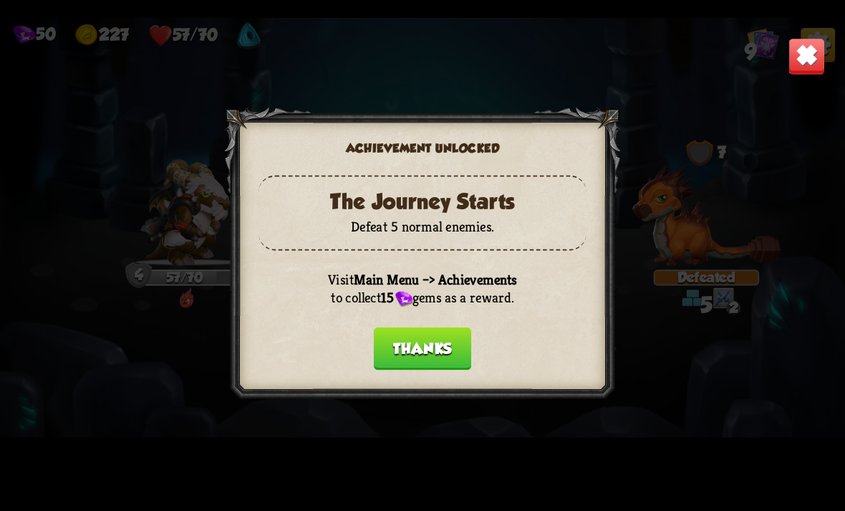
click at [433, 341] on button "Thanks" at bounding box center [422, 348] width 97 height 43
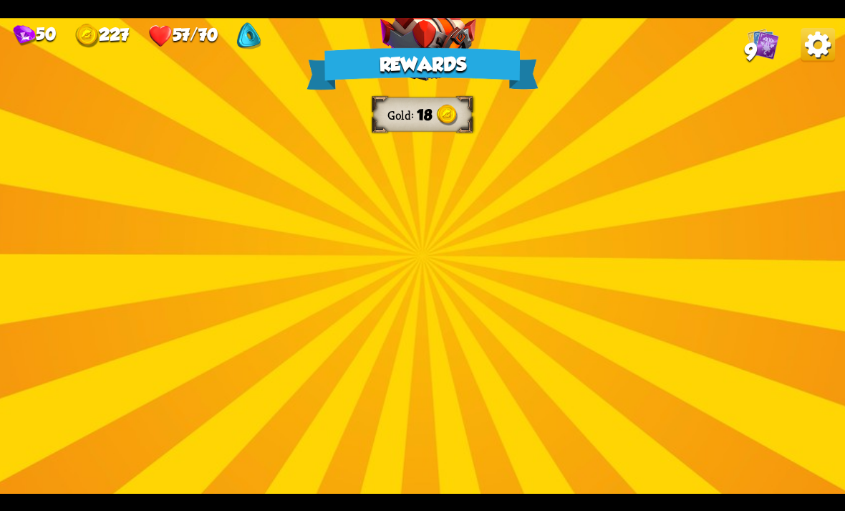
click at [618, 356] on div "Rewards Gold 18 Select a card 1 C Rage Support card Whenever you deal direct da…" at bounding box center [422, 256] width 845 height 476
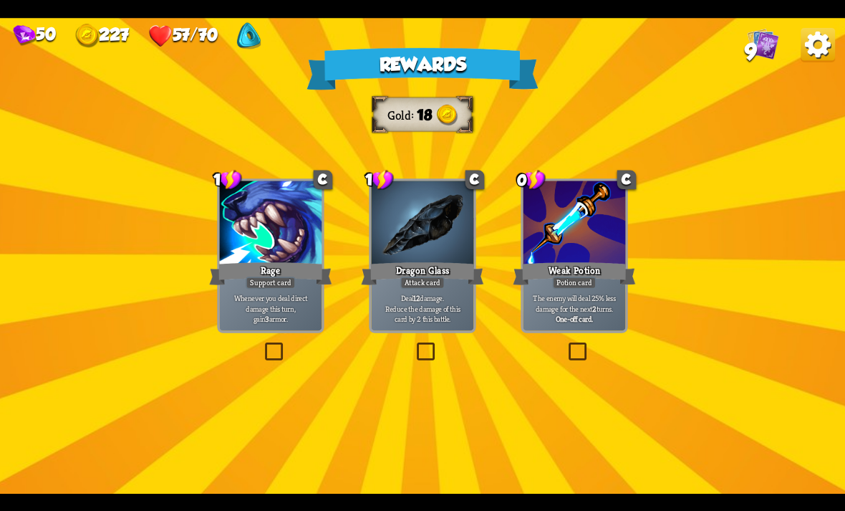
click at [439, 304] on p "Deal 12 damage. Reduce the damage of this card by 2 this battle." at bounding box center [422, 308] width 97 height 30
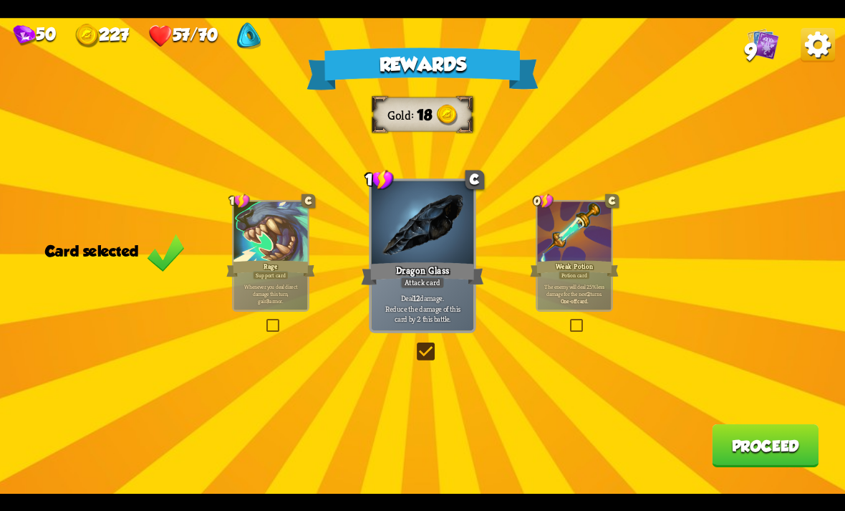
click at [755, 431] on button "Proceed" at bounding box center [765, 445] width 107 height 43
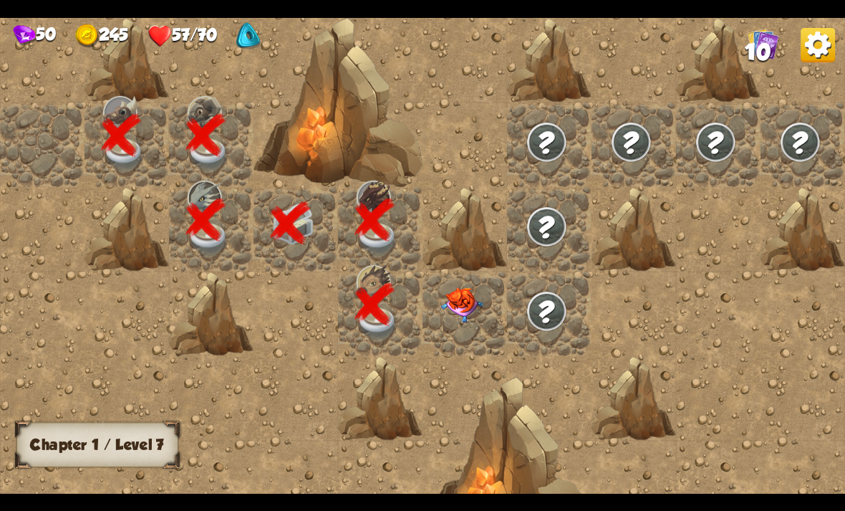
click at [471, 292] on img at bounding box center [462, 304] width 42 height 35
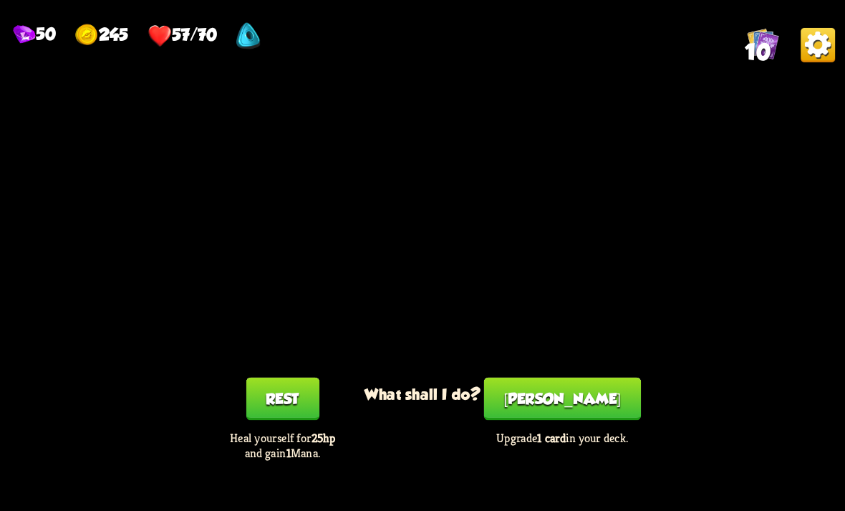
click at [567, 392] on button "[PERSON_NAME]" at bounding box center [562, 398] width 157 height 43
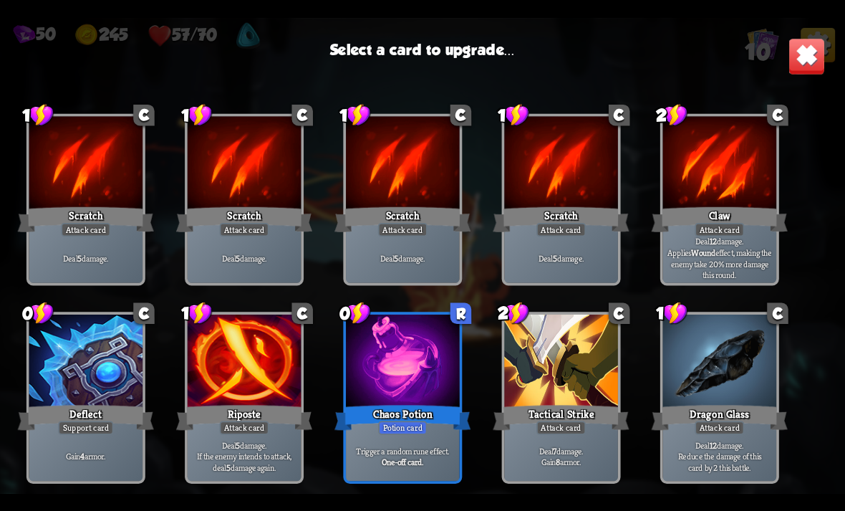
scroll to position [21, 0]
click at [736, 379] on div at bounding box center [720, 363] width 114 height 96
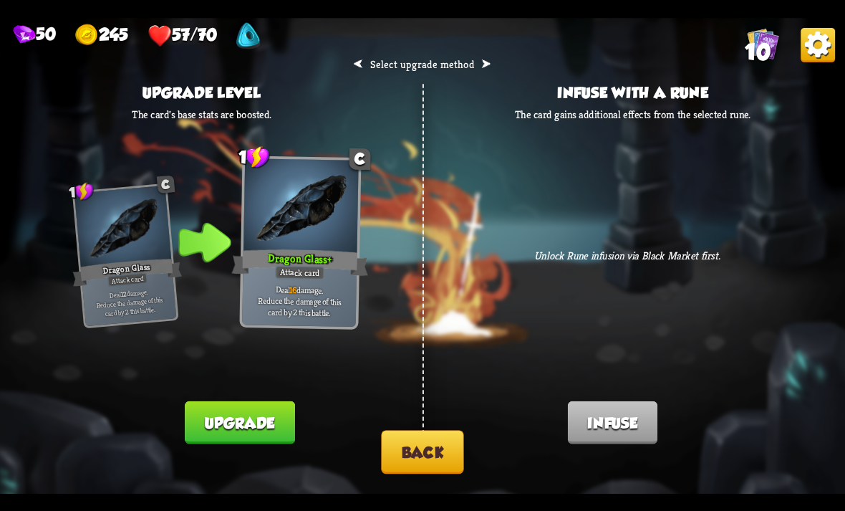
click at [443, 460] on button "Back" at bounding box center [422, 452] width 82 height 44
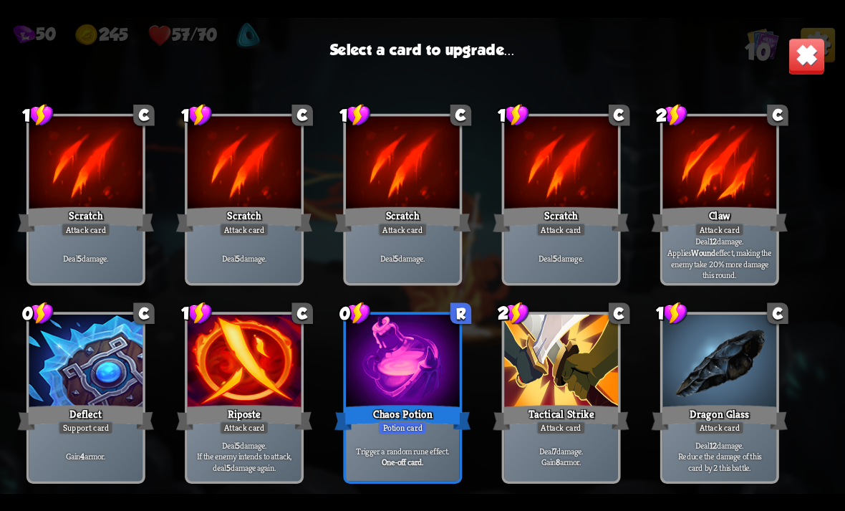
click at [598, 393] on div at bounding box center [561, 363] width 114 height 96
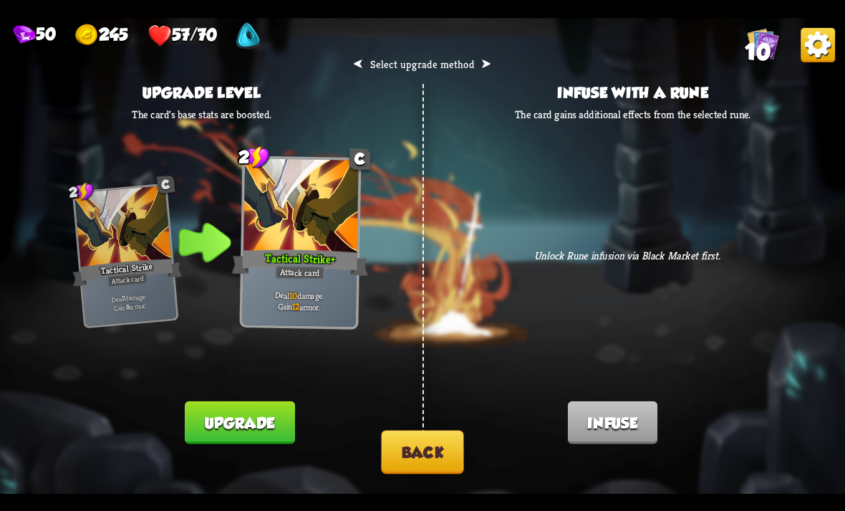
click at [231, 401] on button "Upgrade" at bounding box center [240, 421] width 110 height 43
